Goal: Information Seeking & Learning: Learn about a topic

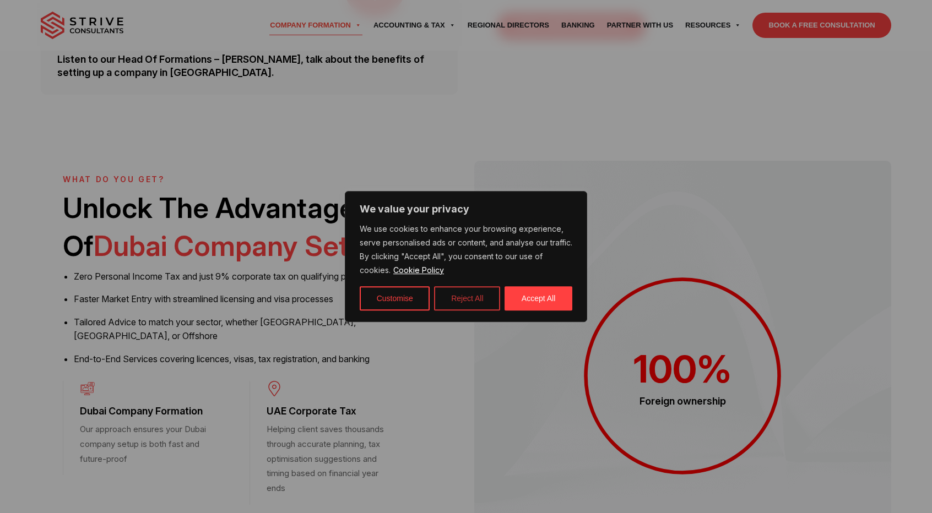
click at [470, 296] on button "Reject All" at bounding box center [467, 298] width 66 height 24
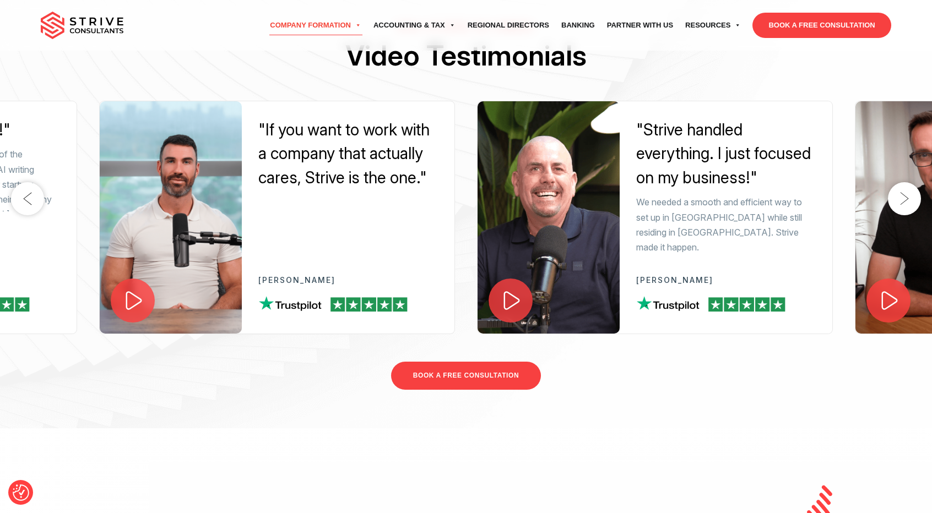
scroll to position [2911, 0]
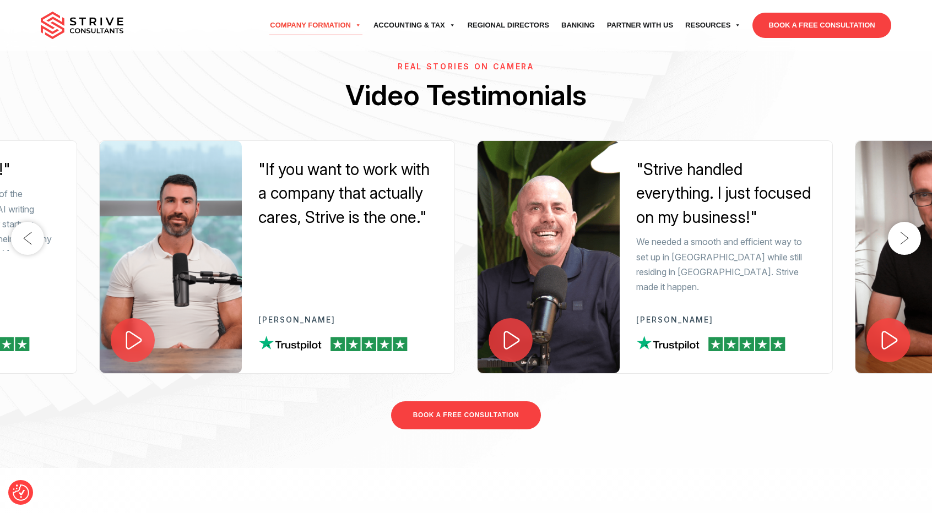
click at [905, 254] on button "Next" at bounding box center [904, 238] width 33 height 33
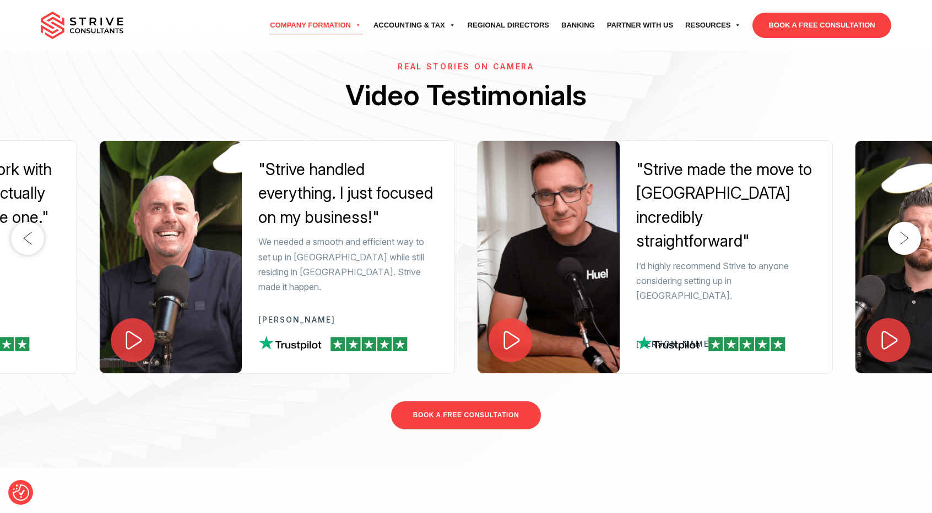
click at [905, 254] on button "Next" at bounding box center [904, 238] width 33 height 33
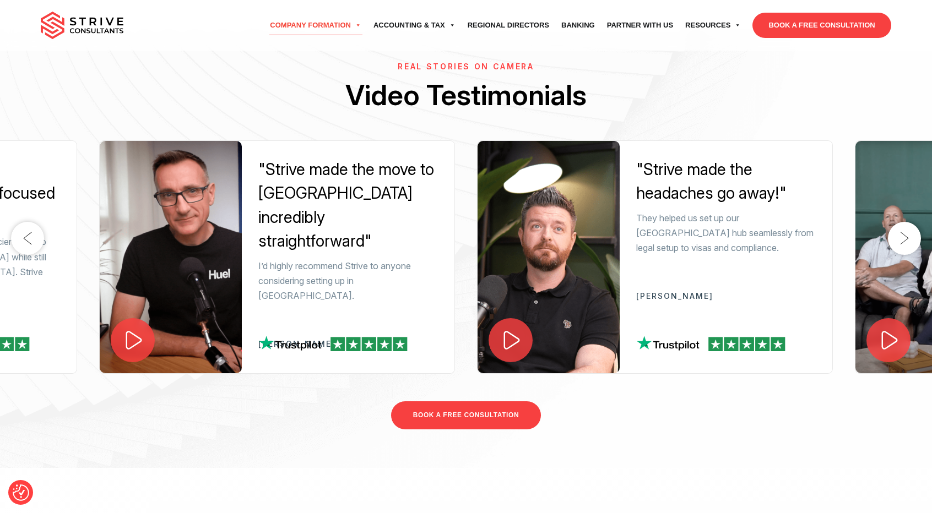
click at [904, 254] on button "Next" at bounding box center [904, 238] width 33 height 33
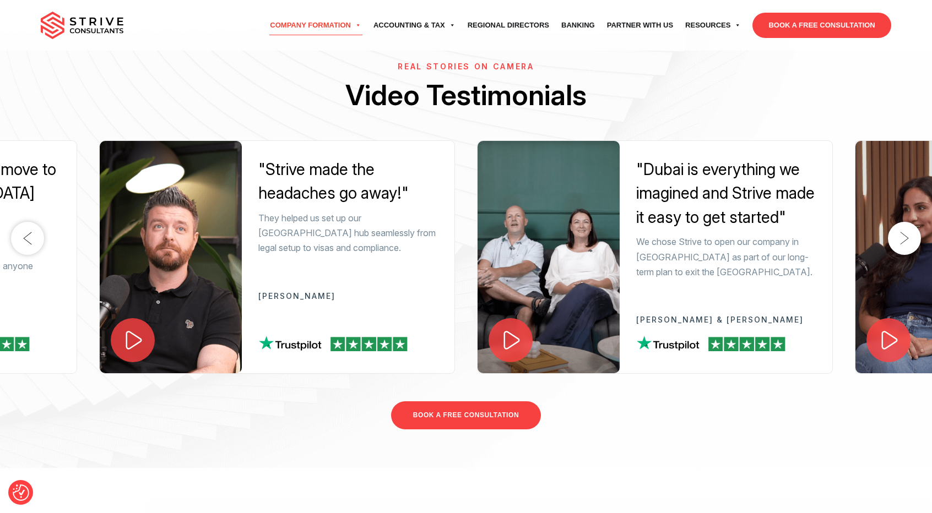
click at [904, 254] on button "Next" at bounding box center [904, 238] width 33 height 33
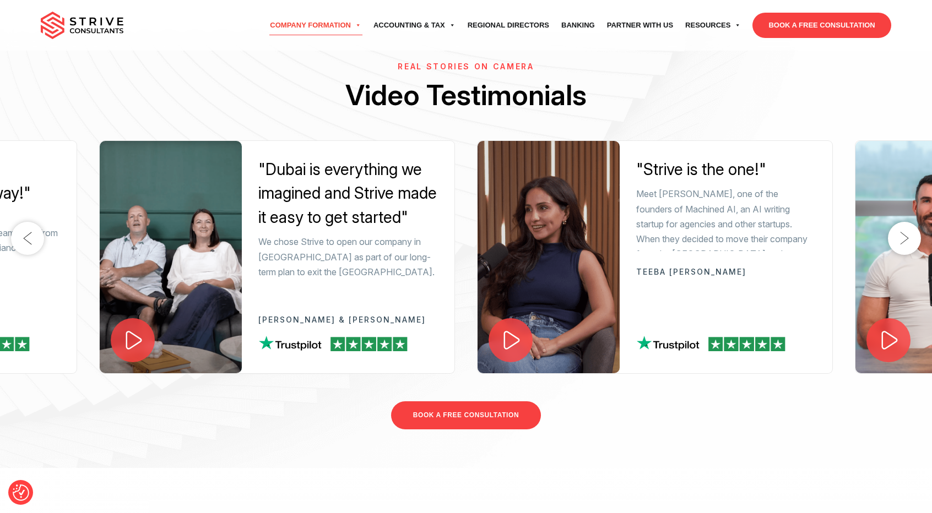
click at [904, 254] on button "Next" at bounding box center [904, 238] width 33 height 33
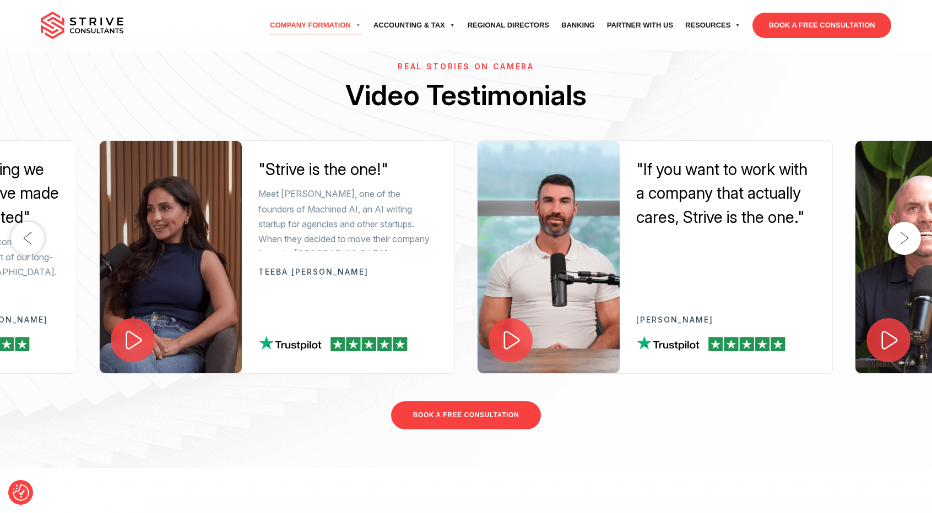
click at [904, 254] on button "Next" at bounding box center [904, 238] width 33 height 33
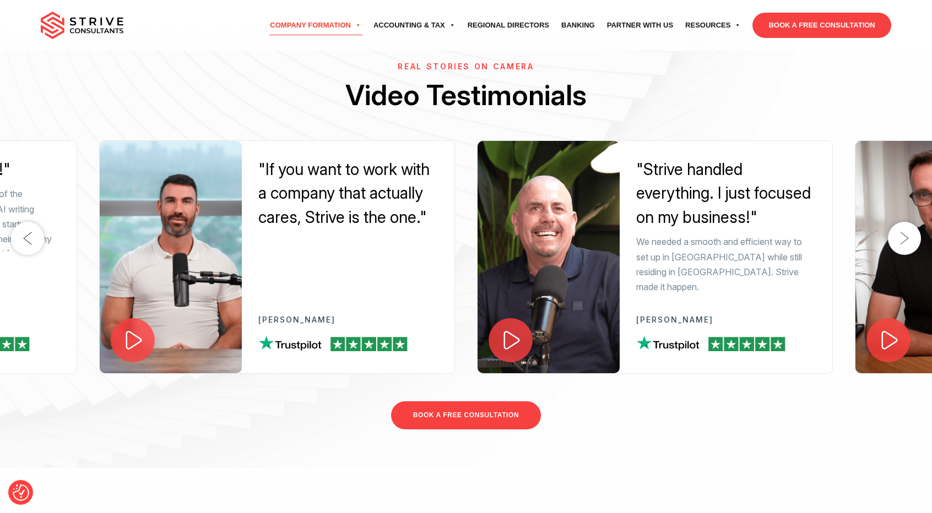
click at [904, 254] on button "Next" at bounding box center [904, 238] width 33 height 33
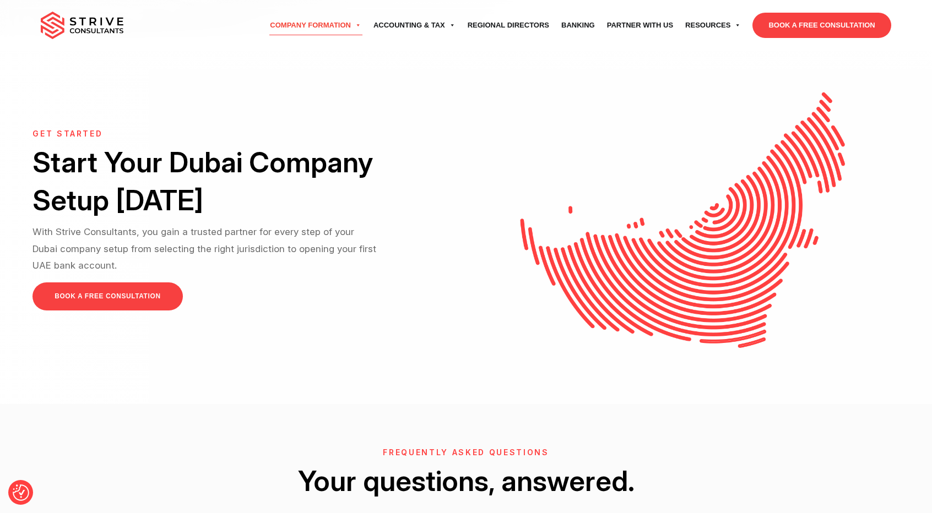
scroll to position [3768, 0]
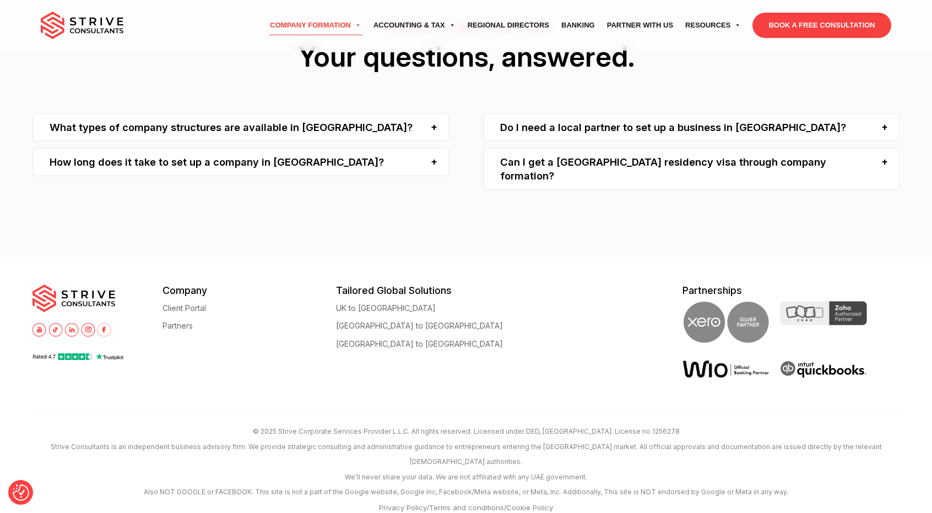
click at [326, 142] on div "What types of company structures are available in Dubai?" at bounding box center [240, 127] width 416 height 28
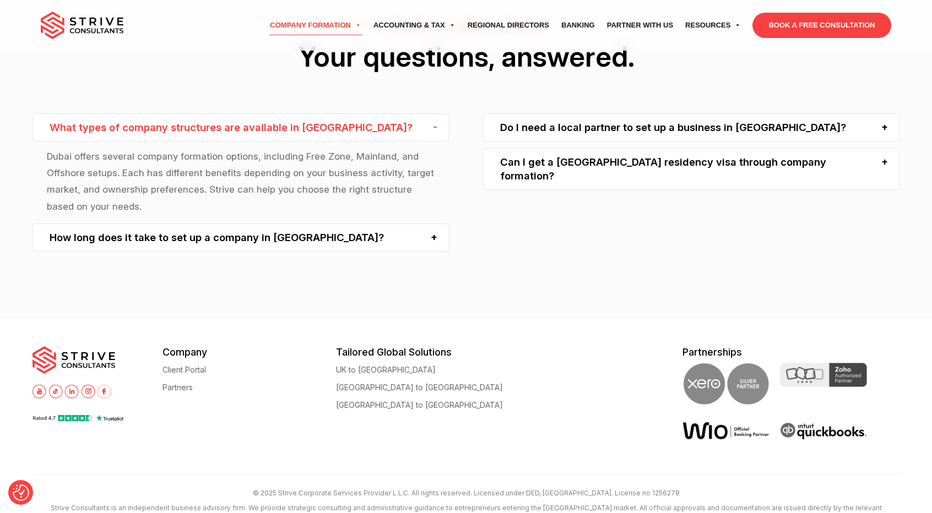
click at [326, 142] on div "What types of company structures are available in Dubai?" at bounding box center [240, 127] width 416 height 28
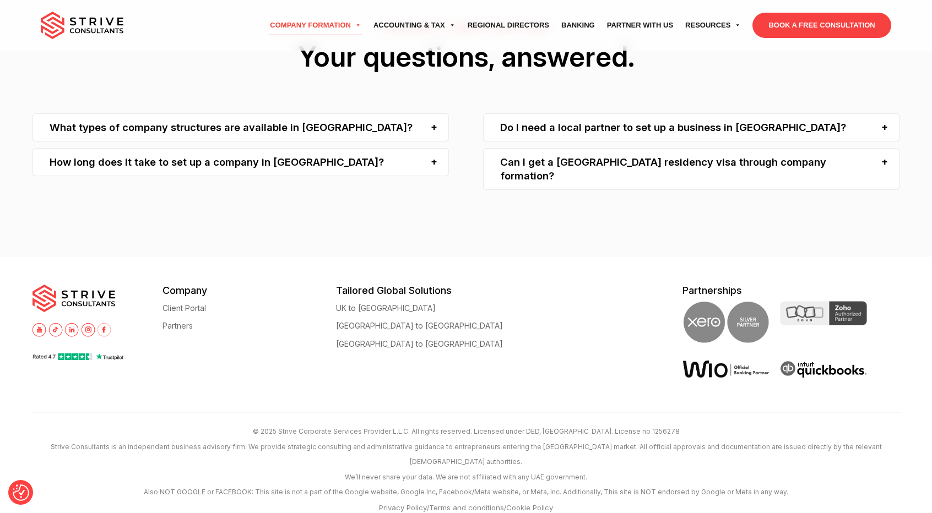
click at [312, 176] on div "How long does it take to set up a company in Dubai?" at bounding box center [240, 162] width 416 height 28
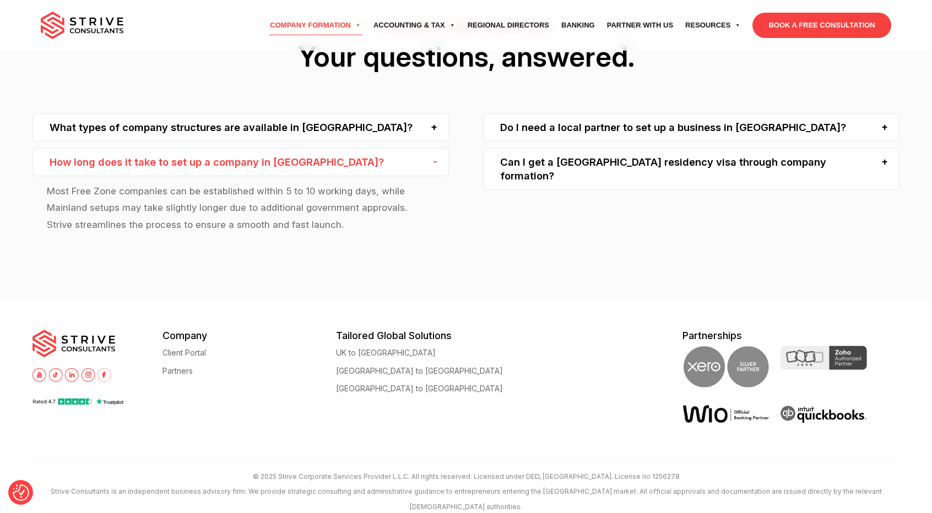
click at [312, 176] on div "How long does it take to set up a company in Dubai?" at bounding box center [240, 162] width 416 height 28
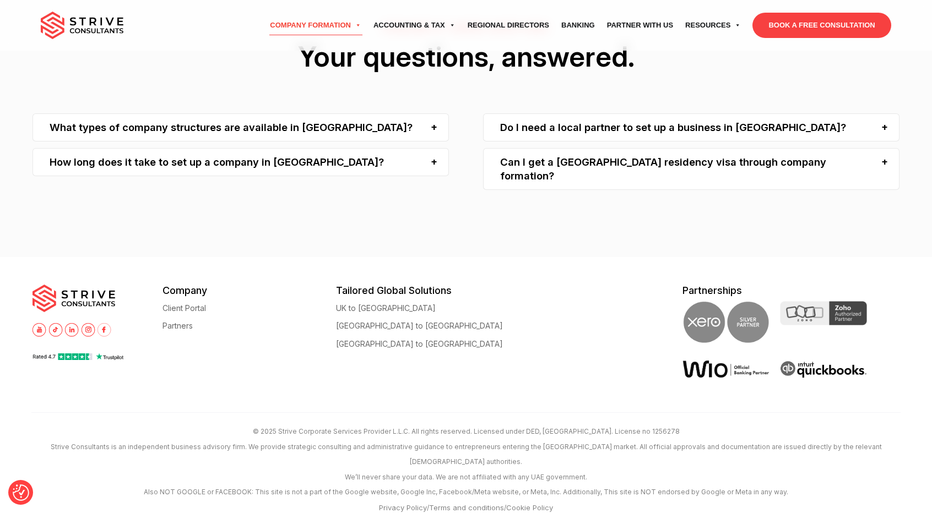
click at [705, 138] on div "Do I need a local partner to set up a business in Dubai?" at bounding box center [691, 127] width 416 height 28
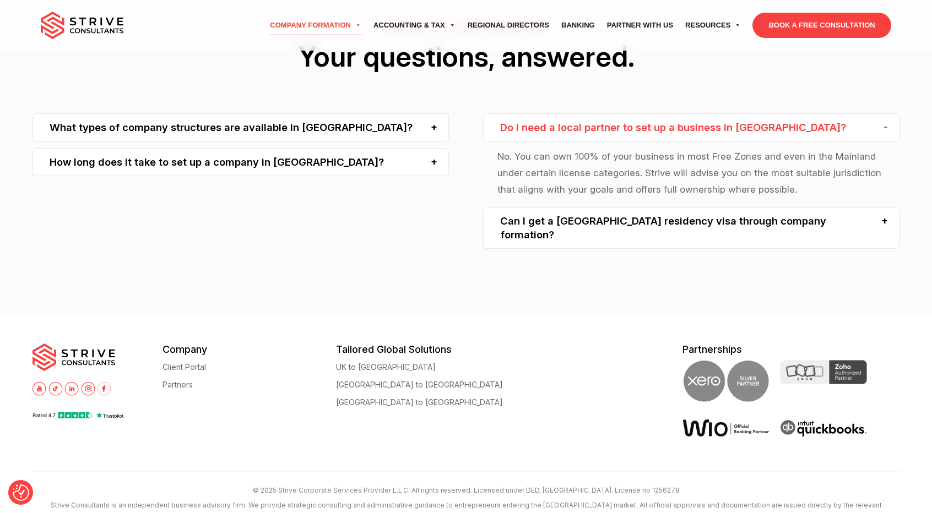
click at [719, 138] on div "Do I need a local partner to set up a business in Dubai?" at bounding box center [691, 127] width 416 height 28
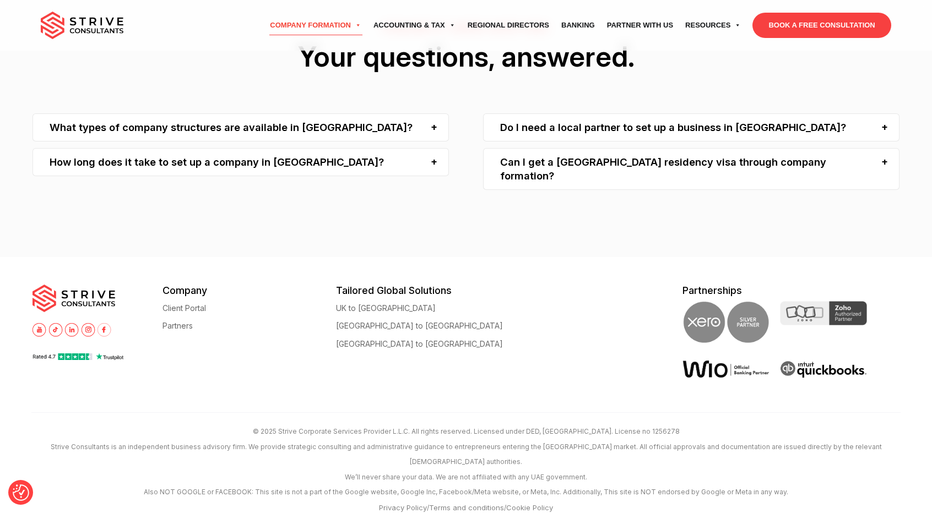
click at [674, 181] on div "Can I get a UAE residency visa through company formation?" at bounding box center [691, 169] width 416 height 42
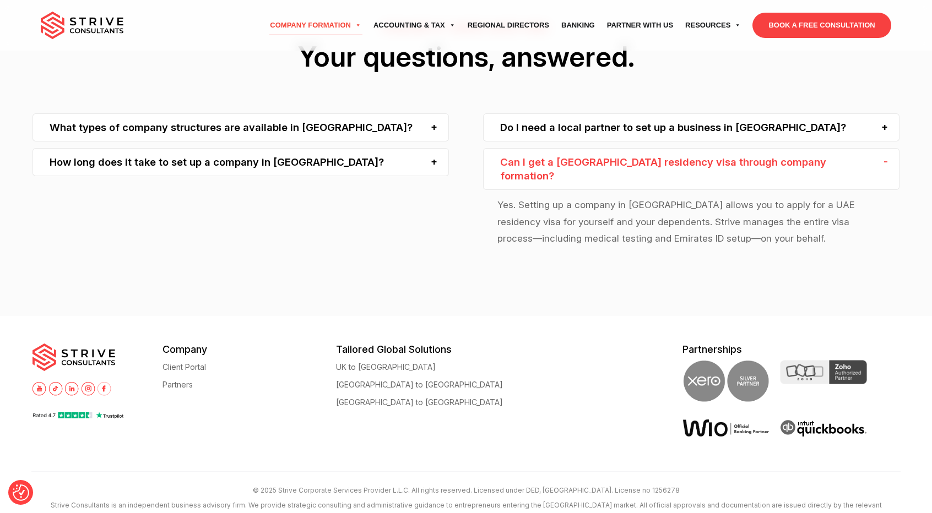
click at [674, 181] on div "Can I get a UAE residency visa through company formation?" at bounding box center [691, 169] width 416 height 42
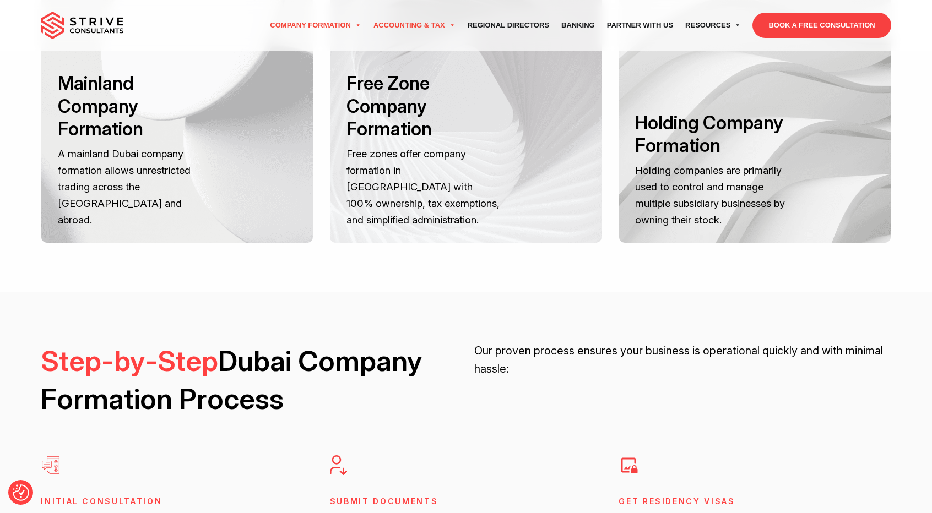
scroll to position [1345, 0]
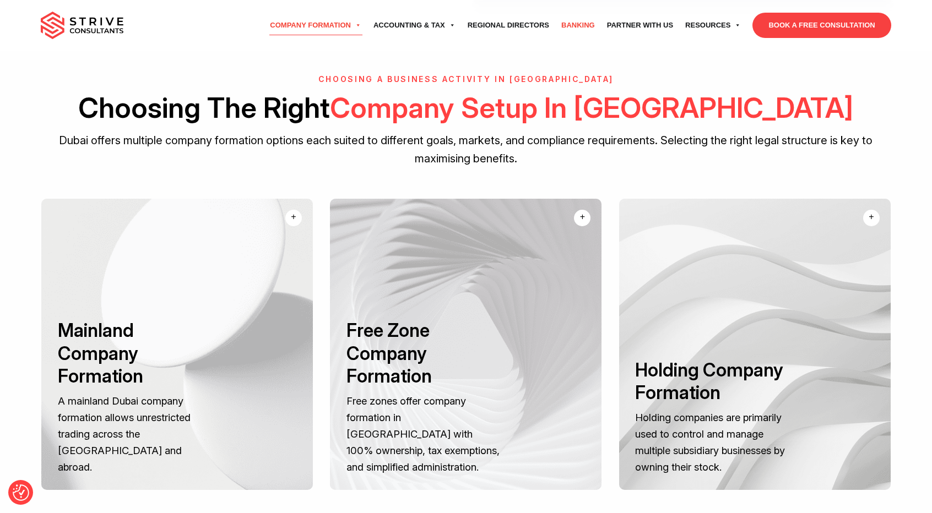
click at [590, 23] on link "Banking" at bounding box center [578, 25] width 46 height 31
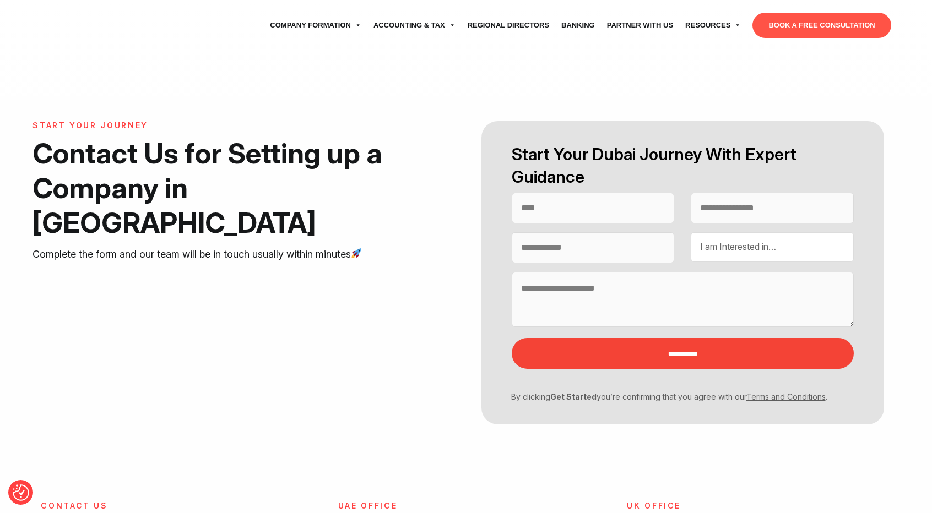
select select "Contact form"
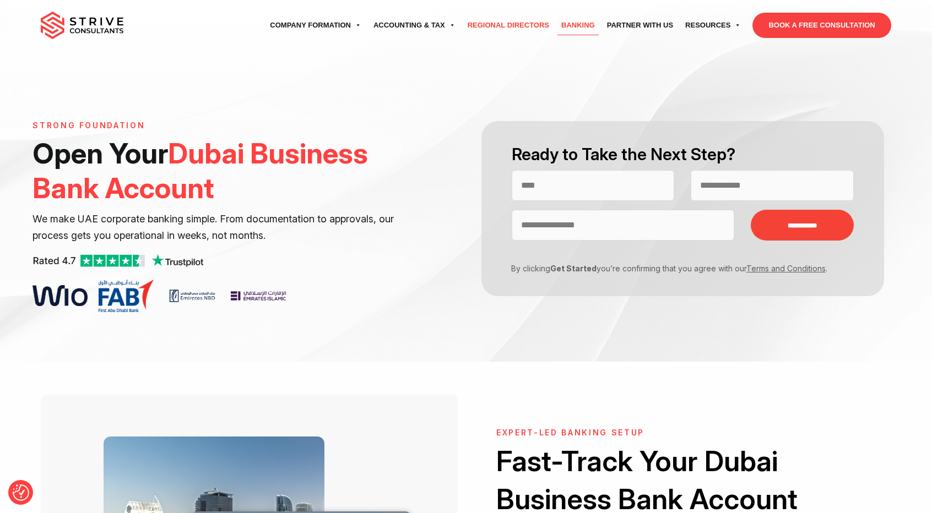
click at [522, 25] on link "Regional Directors" at bounding box center [508, 25] width 94 height 31
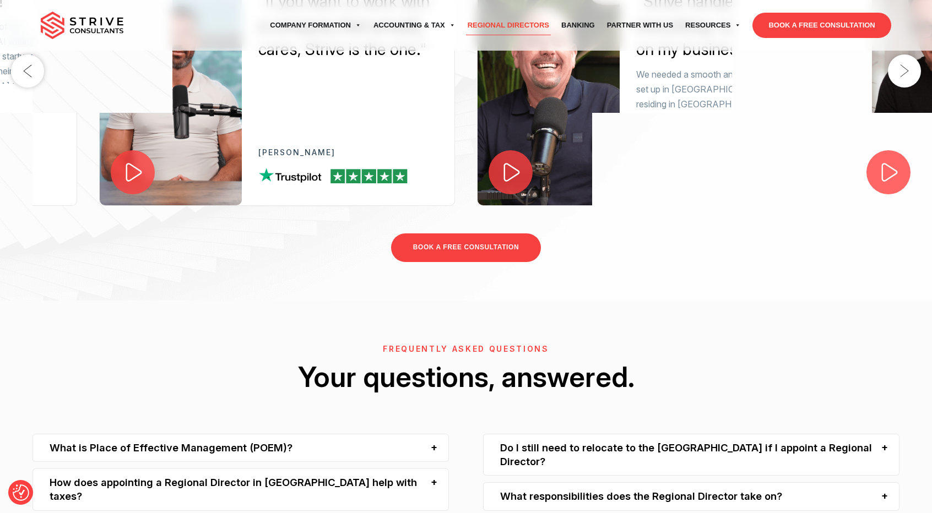
scroll to position [3495, 0]
